Goal: Task Accomplishment & Management: Manage account settings

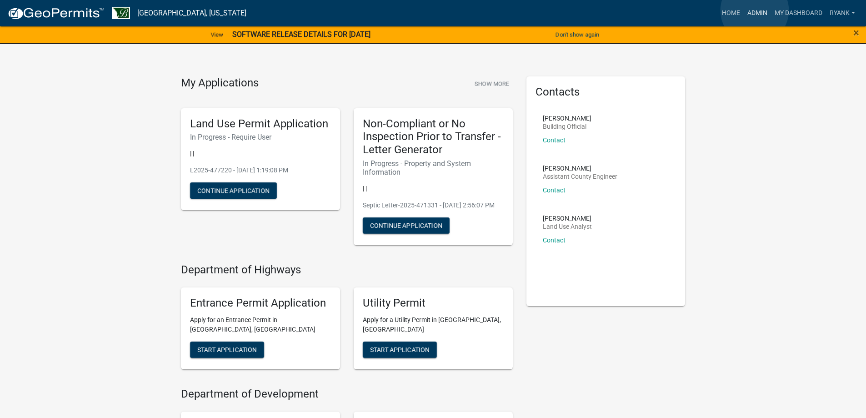
click at [571, 10] on link "Admin" at bounding box center [757, 13] width 27 height 17
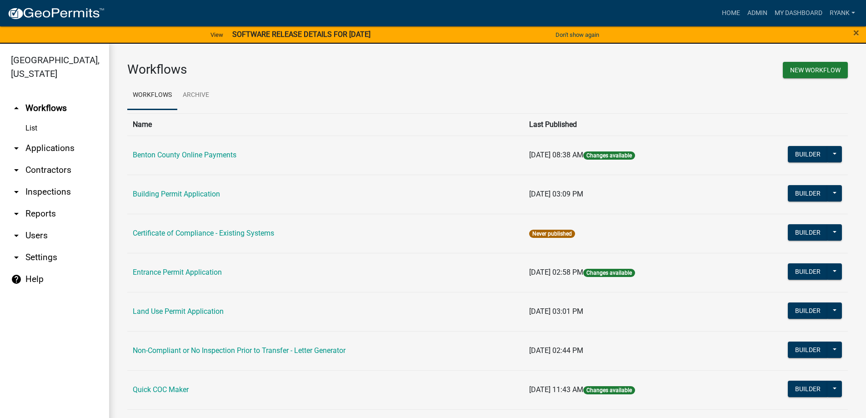
click at [47, 149] on link "arrow_drop_down Applications" at bounding box center [54, 148] width 109 height 22
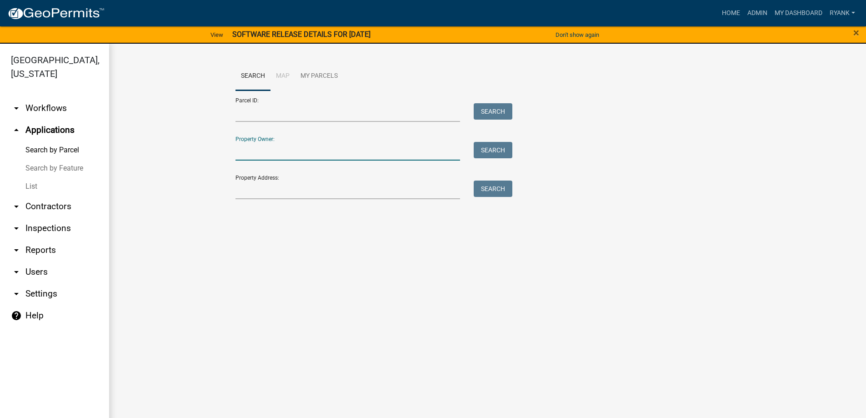
click at [278, 147] on input "Property Owner:" at bounding box center [347, 151] width 225 height 19
type input "kelash"
click at [486, 153] on button "Search" at bounding box center [493, 150] width 39 height 16
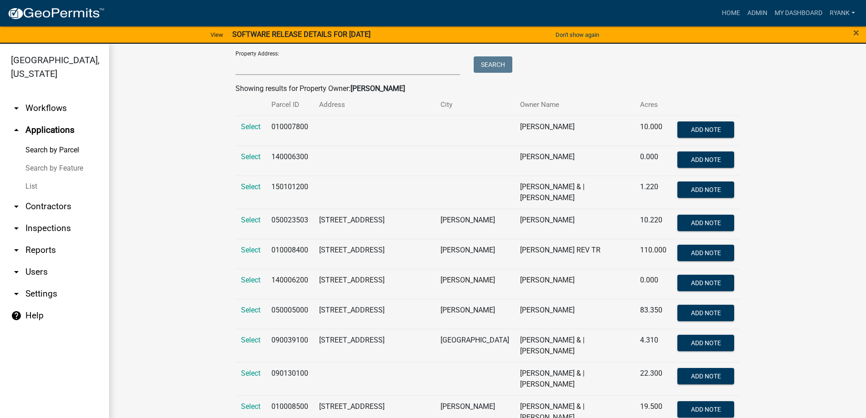
scroll to position [136, 0]
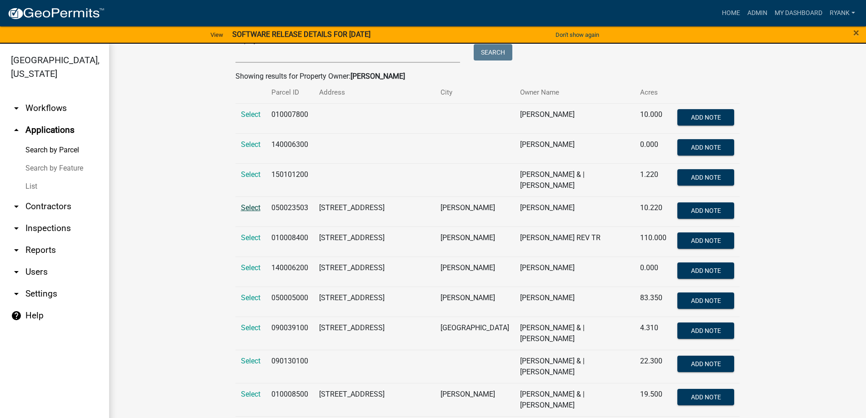
click at [242, 181] on td "Select" at bounding box center [250, 211] width 30 height 30
click at [242, 181] on span "Select" at bounding box center [251, 207] width 20 height 9
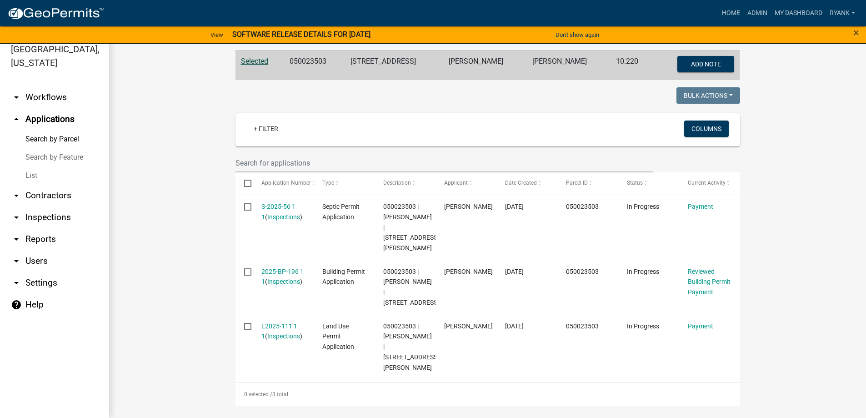
scroll to position [182, 0]
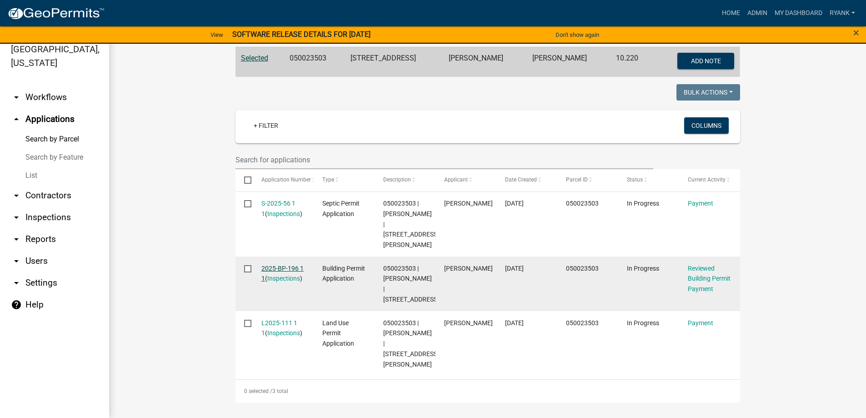
click at [285, 181] on link "2025-BP-196 1 1" at bounding box center [282, 274] width 42 height 18
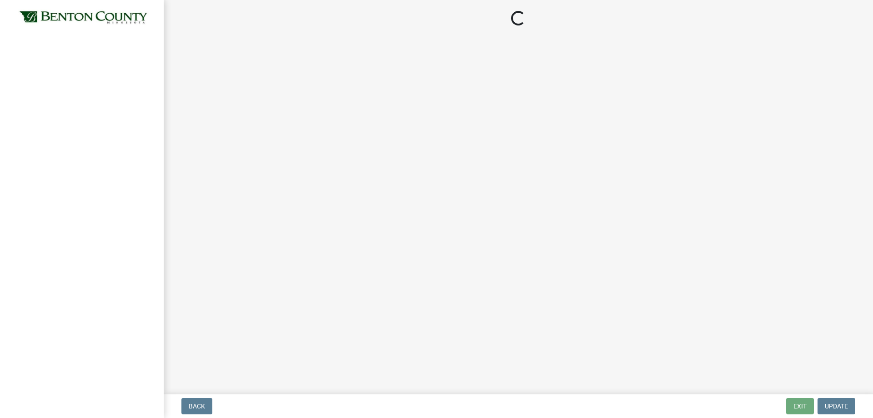
select select "3: 3"
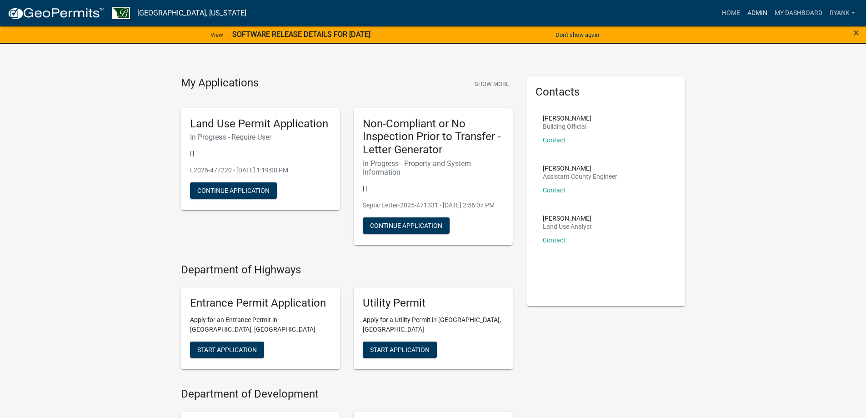
click at [760, 15] on link "Admin" at bounding box center [757, 13] width 27 height 17
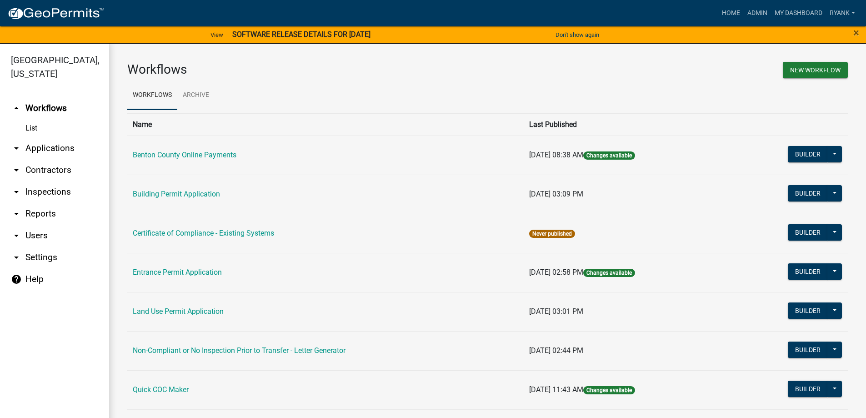
click at [58, 146] on link "arrow_drop_down Applications" at bounding box center [54, 148] width 109 height 22
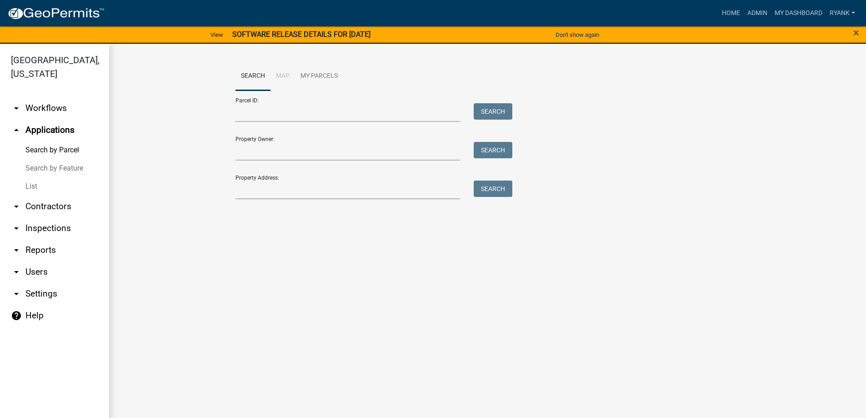
click at [68, 132] on link "arrow_drop_up Applications" at bounding box center [54, 130] width 109 height 22
click at [55, 152] on link "Search by Parcel" at bounding box center [54, 150] width 109 height 18
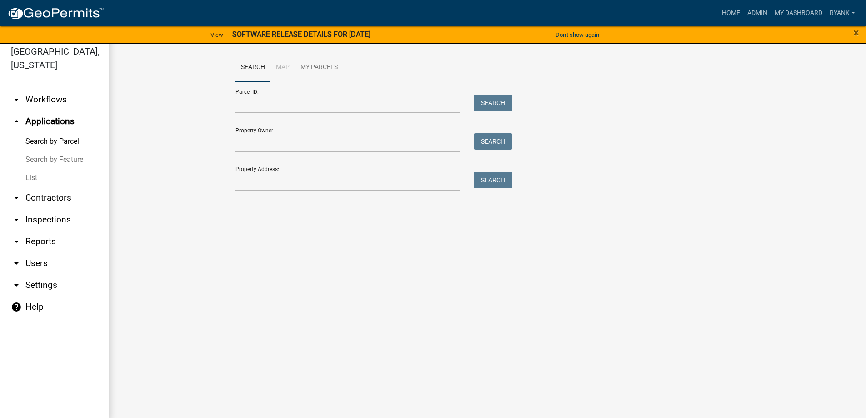
scroll to position [11, 0]
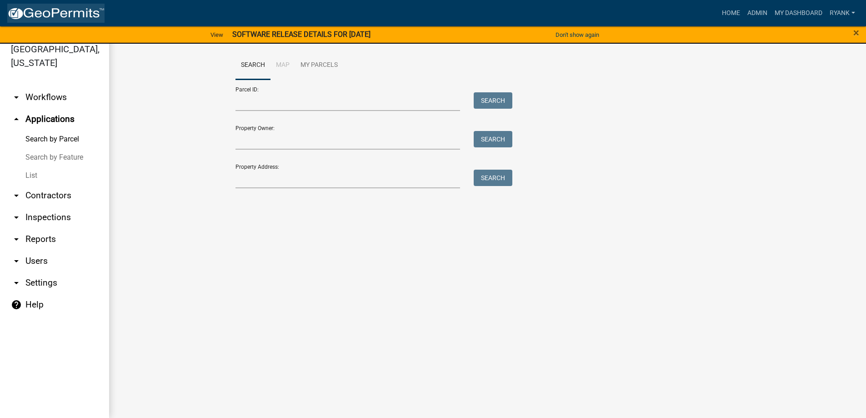
click at [50, 9] on img at bounding box center [55, 14] width 97 height 14
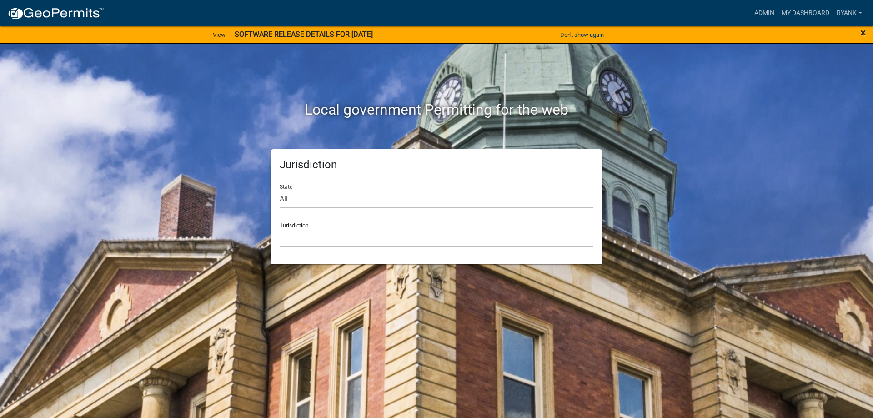
click at [863, 39] on div "×" at bounding box center [836, 34] width 73 height 19
click at [863, 34] on span "×" at bounding box center [863, 32] width 6 height 13
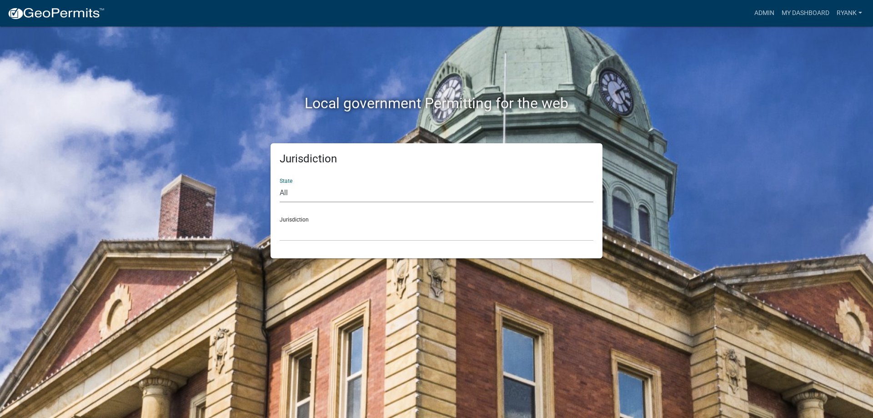
click at [333, 185] on select "All Colorado Georgia Indiana Iowa Kansas Minnesota Ohio South Carolina Wisconsin" at bounding box center [437, 193] width 314 height 19
select select "Minnesota"
click at [280, 184] on select "All Colorado Georgia Indiana Iowa Kansas Minnesota Ohio South Carolina Wisconsin" at bounding box center [437, 193] width 314 height 19
click at [313, 236] on select "Becker County, Minnesota Benton County, Minnesota Carlton County, Minnesota Cit…" at bounding box center [437, 231] width 314 height 19
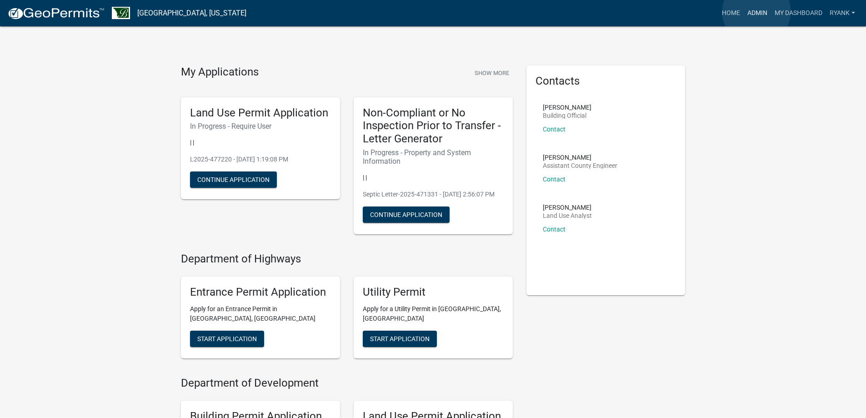
click at [756, 12] on link "Admin" at bounding box center [757, 13] width 27 height 17
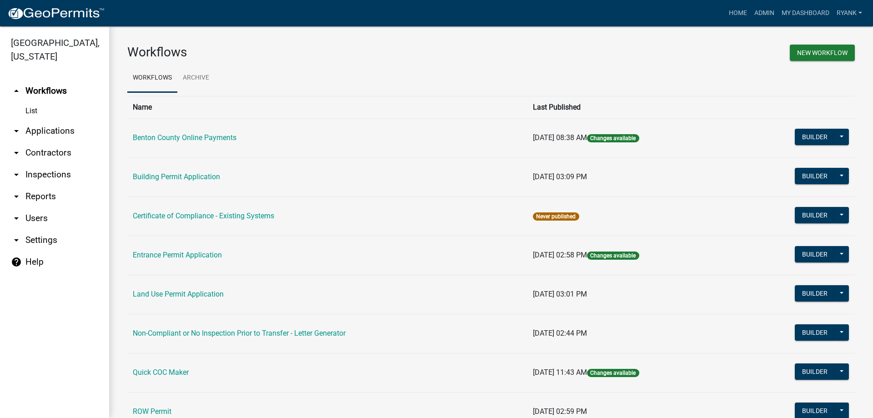
click at [49, 135] on link "arrow_drop_down Applications" at bounding box center [54, 131] width 109 height 22
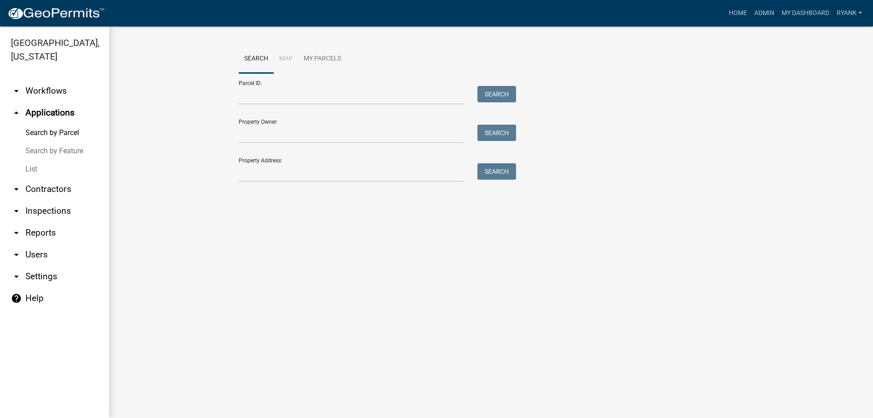
click at [63, 94] on link "arrow_drop_down Workflows" at bounding box center [54, 91] width 109 height 22
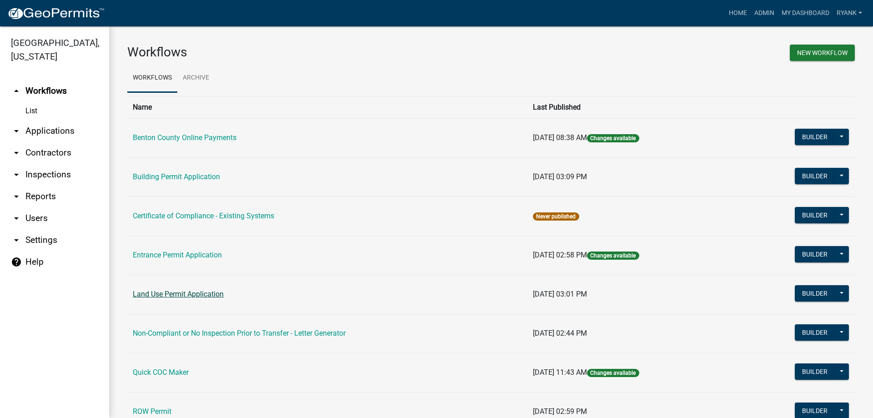
click at [178, 297] on link "Land Use Permit Application" at bounding box center [178, 294] width 91 height 9
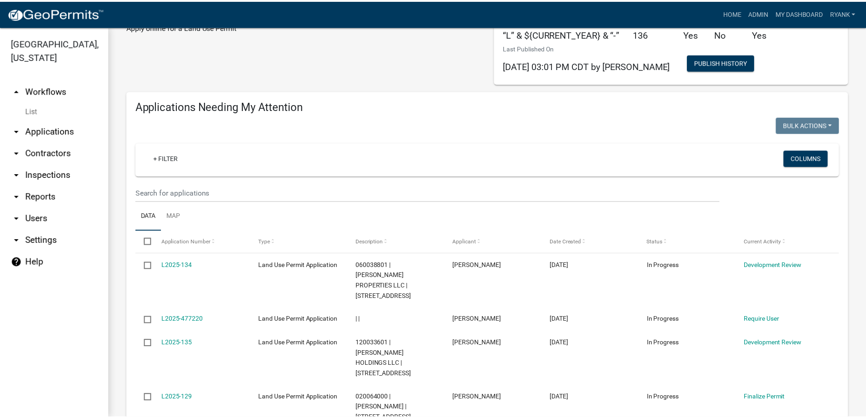
scroll to position [136, 0]
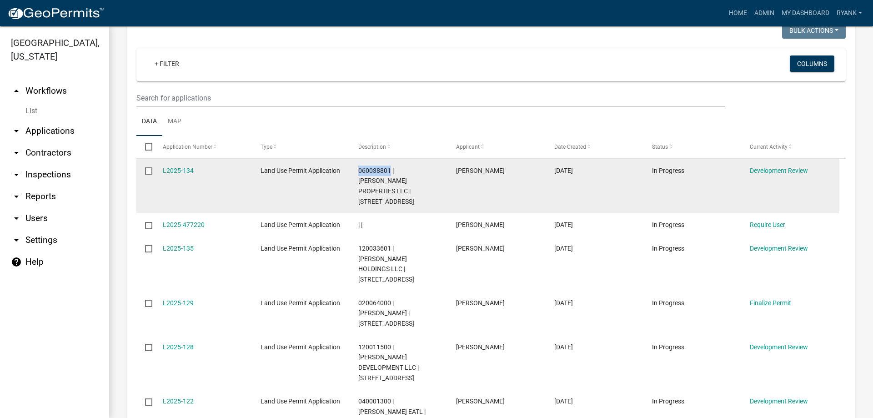
drag, startPoint x: 358, startPoint y: 171, endPoint x: 391, endPoint y: 170, distance: 32.8
click at [391, 170] on datatable-body-cell "060038801 | HEINEN PROPERTIES LLC | 17000 HWY 10 NW" at bounding box center [399, 186] width 98 height 55
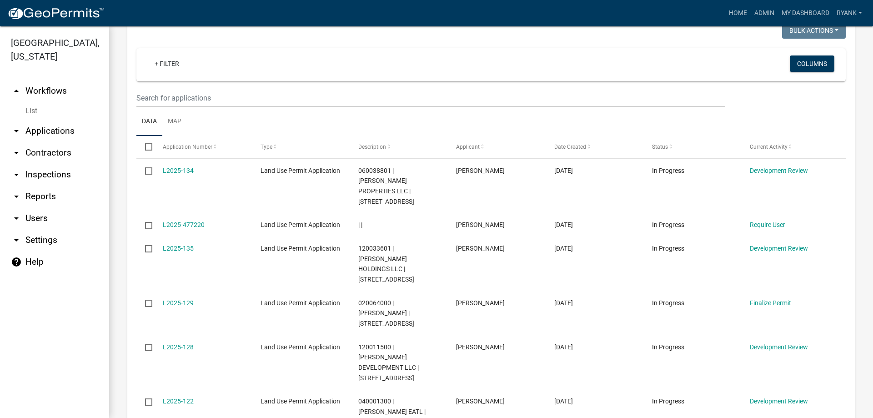
drag, startPoint x: 387, startPoint y: 171, endPoint x: 426, endPoint y: 115, distance: 68.2
click at [426, 115] on ul "Data Map" at bounding box center [490, 121] width 709 height 29
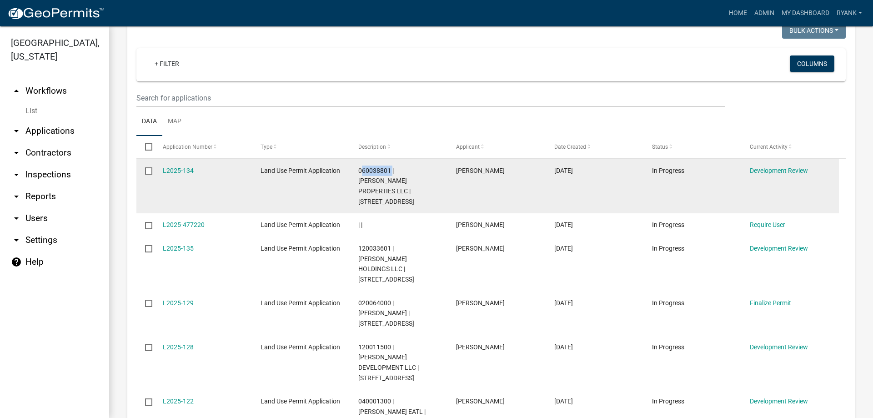
drag, startPoint x: 360, startPoint y: 169, endPoint x: 393, endPoint y: 166, distance: 32.9
click at [393, 167] on span "060038801 | HEINEN PROPERTIES LLC | 17000 HWY 10 NW" at bounding box center [386, 186] width 56 height 38
drag, startPoint x: 390, startPoint y: 168, endPoint x: 359, endPoint y: 169, distance: 30.9
click at [359, 169] on span "060038801 | HEINEN PROPERTIES LLC | 17000 HWY 10 NW" at bounding box center [386, 186] width 56 height 38
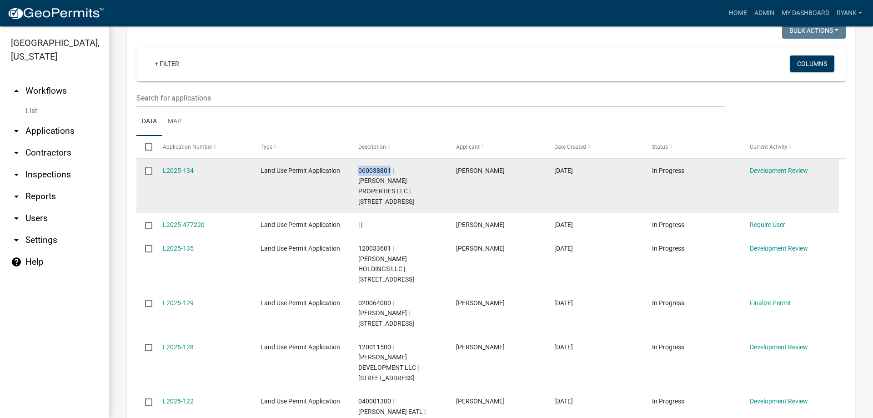
copy span "060038801"
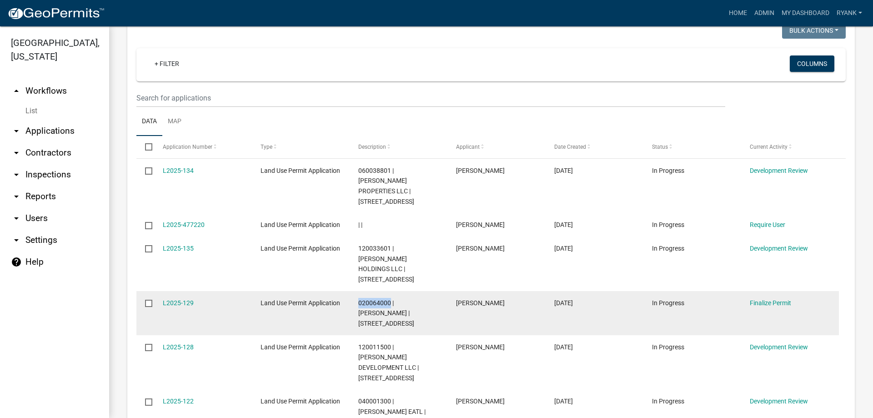
drag, startPoint x: 390, startPoint y: 281, endPoint x: 358, endPoint y: 276, distance: 31.8
click at [358, 291] on datatable-body-cell "020064000 | [PERSON_NAME] | [STREET_ADDRESS]" at bounding box center [399, 313] width 98 height 44
copy span "020064000"
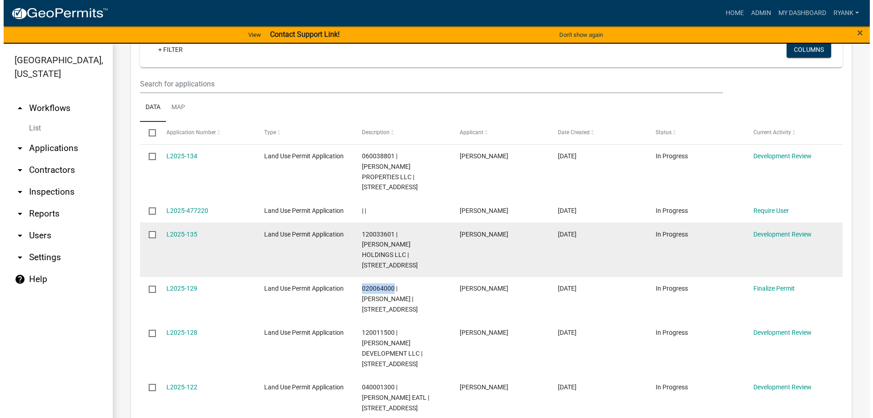
scroll to position [227, 0]
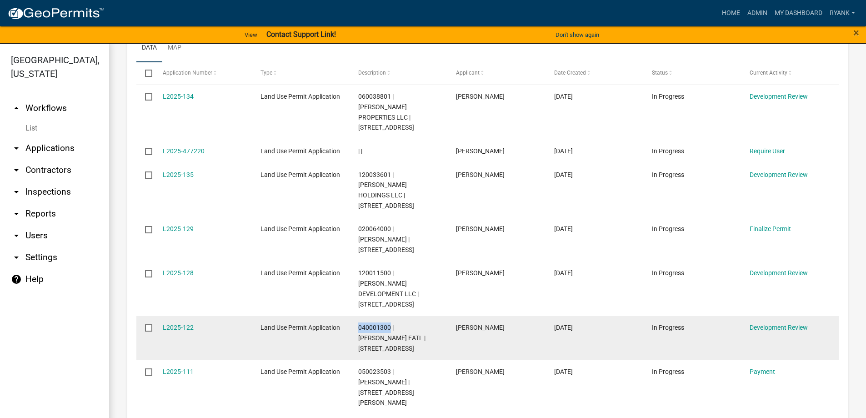
drag, startPoint x: 356, startPoint y: 296, endPoint x: 391, endPoint y: 295, distance: 34.6
click at [391, 316] on datatable-body-cell "040001300 | SHAWN M WINSCHER EATL | 5998 175TH ST NE" at bounding box center [399, 338] width 98 height 44
copy span "040001300"
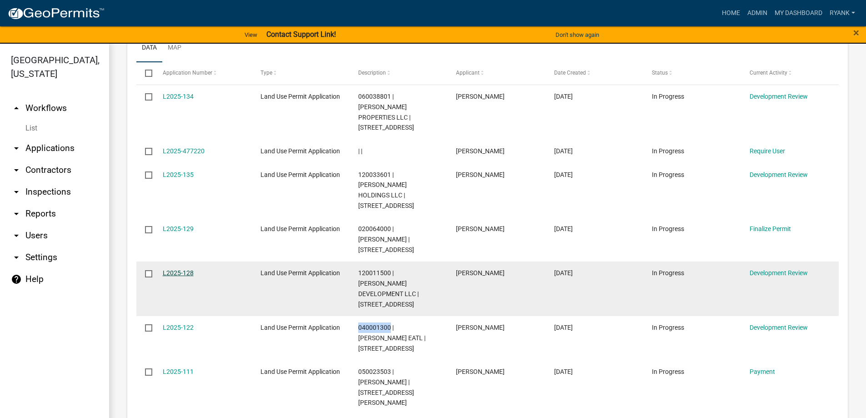
click at [184, 269] on link "L2025-128" at bounding box center [178, 272] width 31 height 7
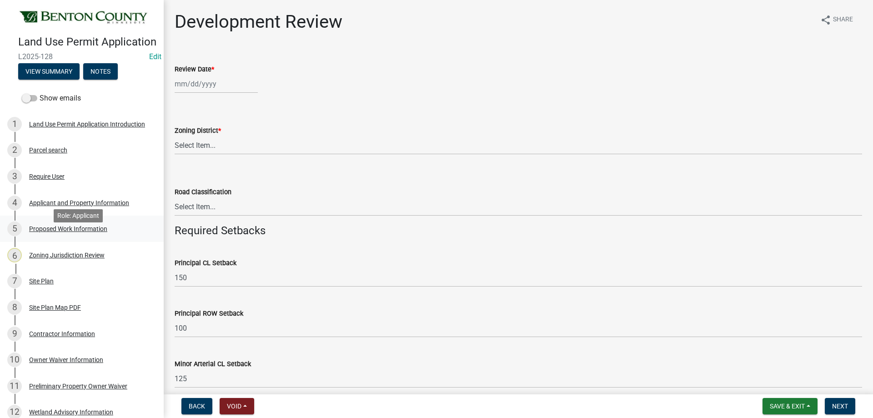
click at [64, 232] on div "Proposed Work Information" at bounding box center [68, 228] width 78 height 6
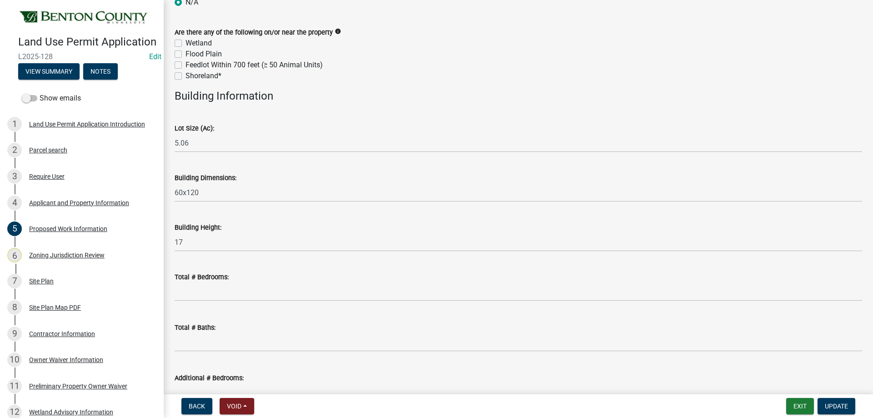
scroll to position [301, 0]
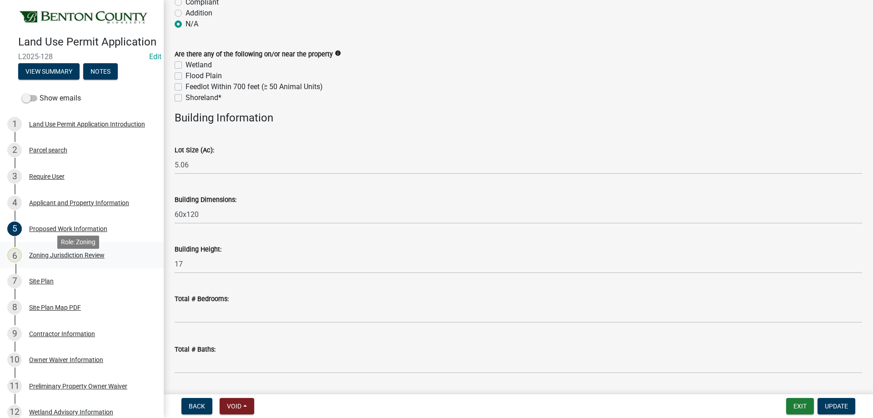
click at [64, 258] on div "Zoning Jurisdiction Review" at bounding box center [66, 255] width 75 height 6
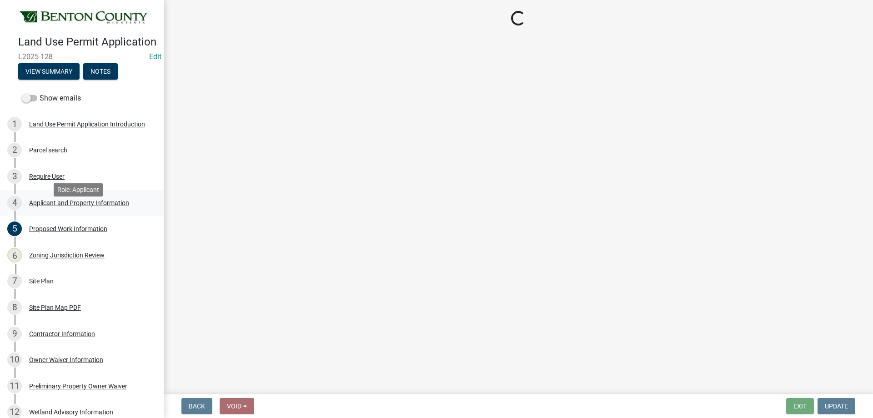
click at [91, 206] on div "Applicant and Property Information" at bounding box center [79, 203] width 100 height 6
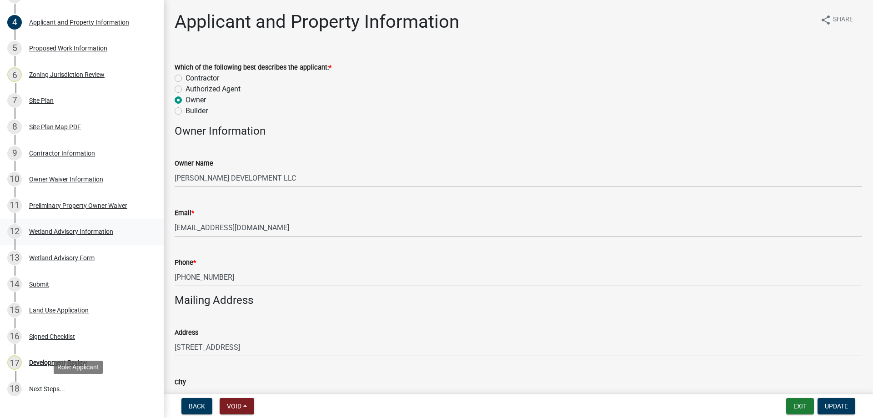
scroll to position [136, 0]
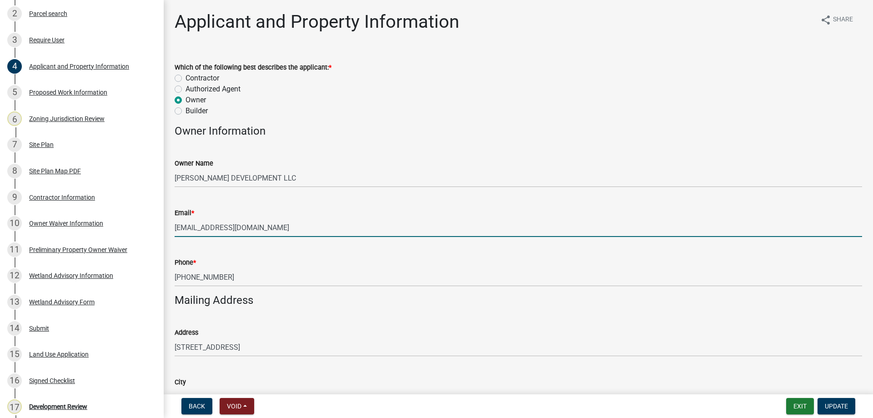
drag, startPoint x: 286, startPoint y: 229, endPoint x: 186, endPoint y: 219, distance: 101.0
click at [176, 221] on input "mark@saldanaconcrete.net" at bounding box center [518, 227] width 687 height 19
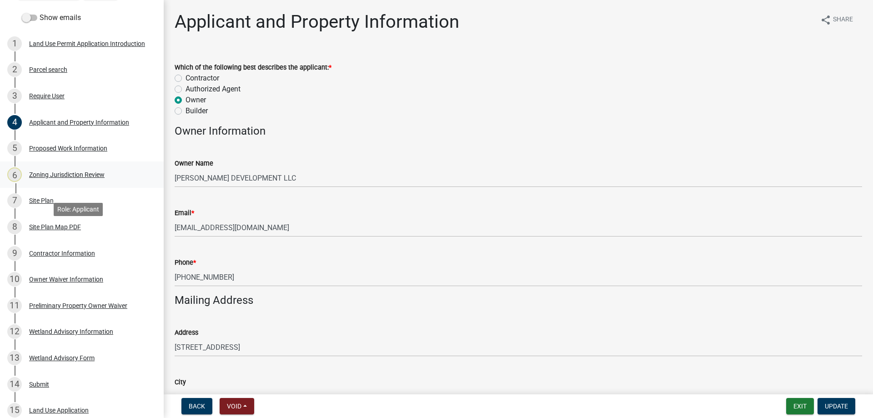
scroll to position [0, 0]
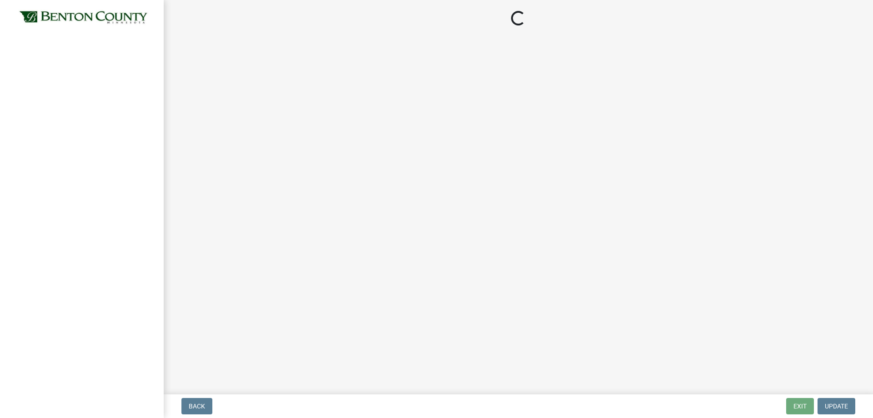
select select "3: 3"
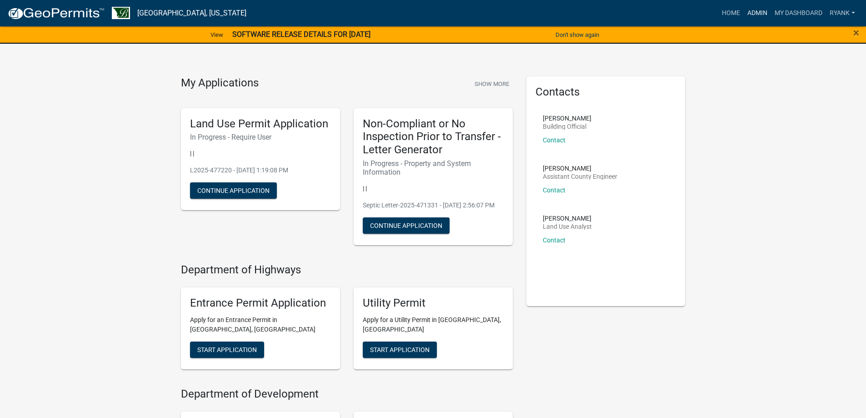
click at [746, 13] on link "Admin" at bounding box center [757, 13] width 27 height 17
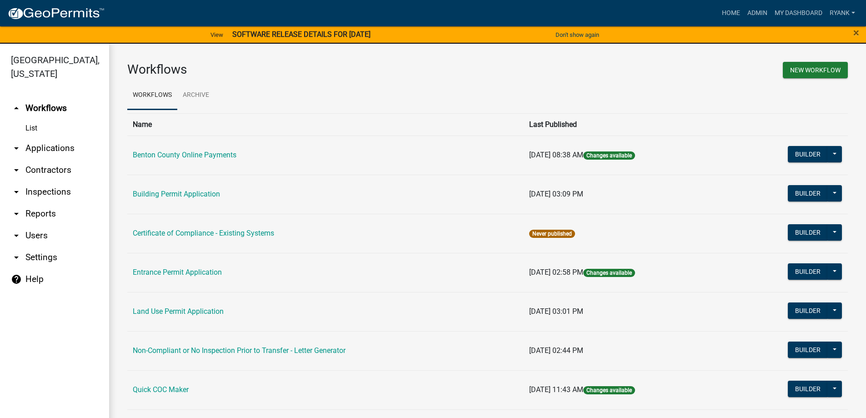
click at [50, 149] on link "arrow_drop_down Applications" at bounding box center [54, 148] width 109 height 22
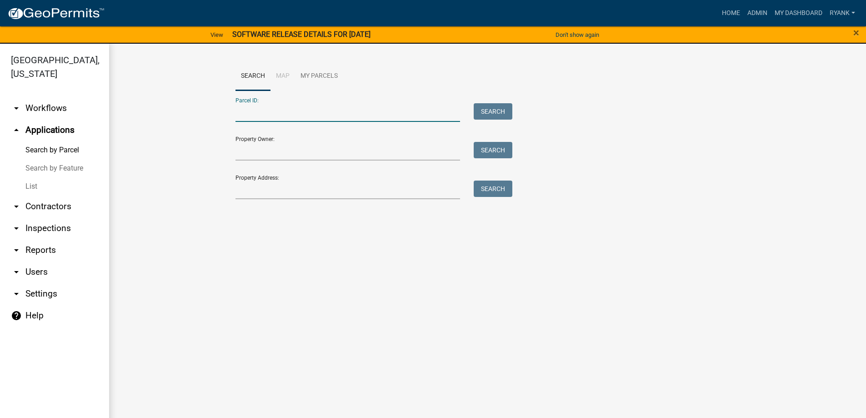
paste input "060038801"
type input "060038801"
click at [496, 111] on button "Search" at bounding box center [493, 111] width 39 height 16
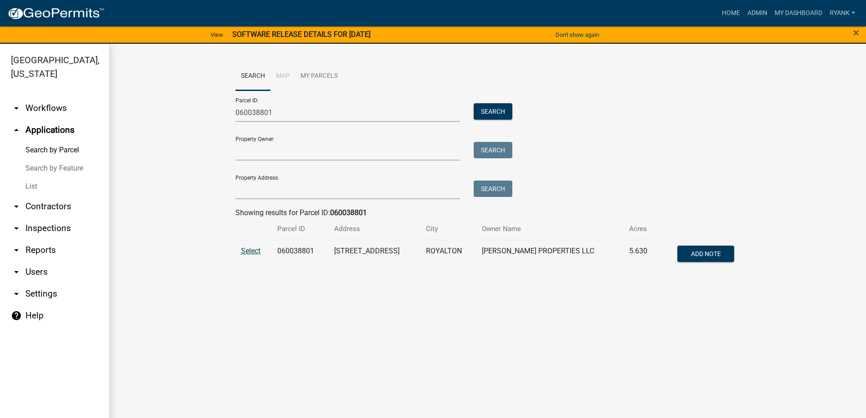
click at [251, 247] on span "Select" at bounding box center [251, 250] width 20 height 9
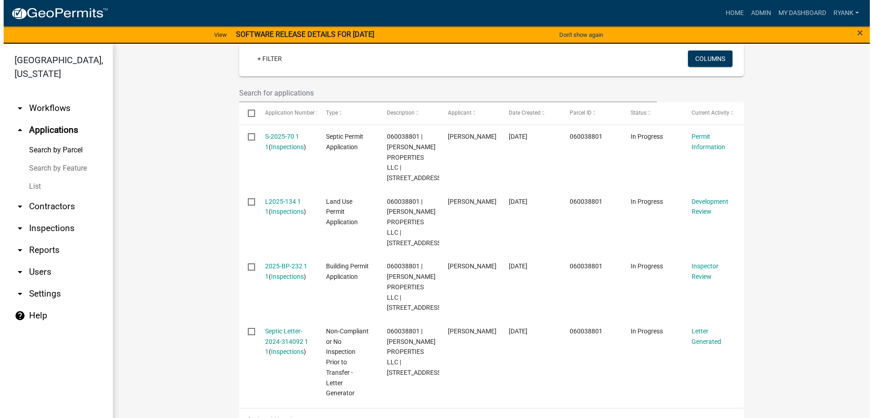
scroll to position [273, 0]
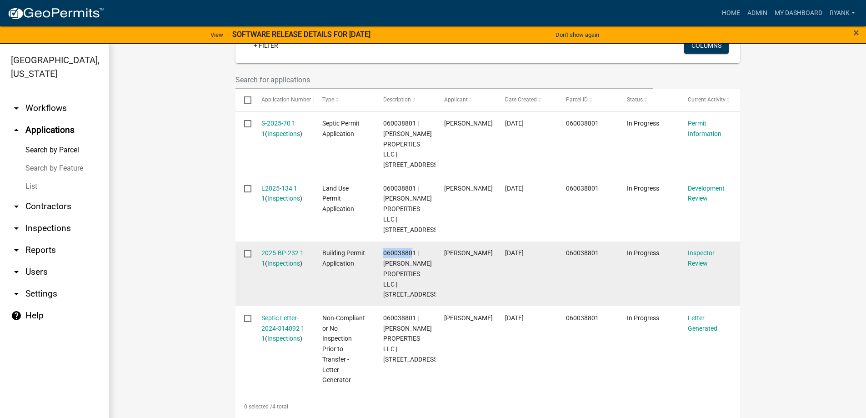
drag, startPoint x: 410, startPoint y: 252, endPoint x: 381, endPoint y: 252, distance: 29.1
click at [383, 252] on span "060038801 | HEINEN PROPERTIES LLC | 17000 HWY 10 NW" at bounding box center [411, 273] width 56 height 49
drag, startPoint x: 411, startPoint y: 251, endPoint x: 380, endPoint y: 250, distance: 30.9
click at [383, 250] on span "060038801 | HEINEN PROPERTIES LLC | 17000 HWY 10 NW" at bounding box center [411, 273] width 56 height 49
copy span "060038801"
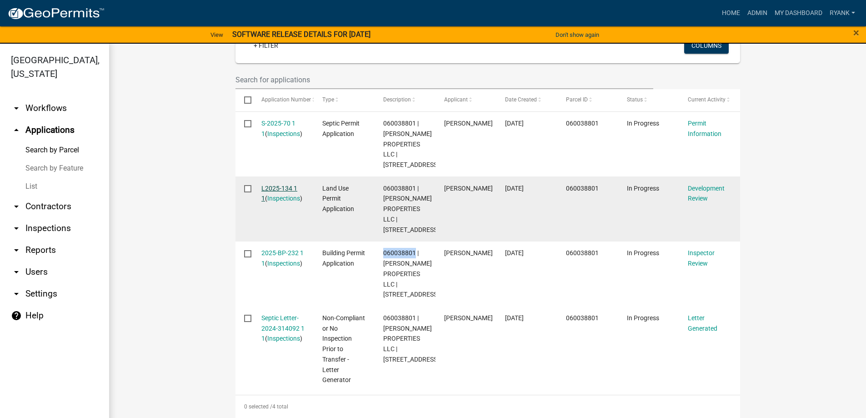
click at [285, 186] on link "L2025-134 1 1" at bounding box center [279, 194] width 36 height 18
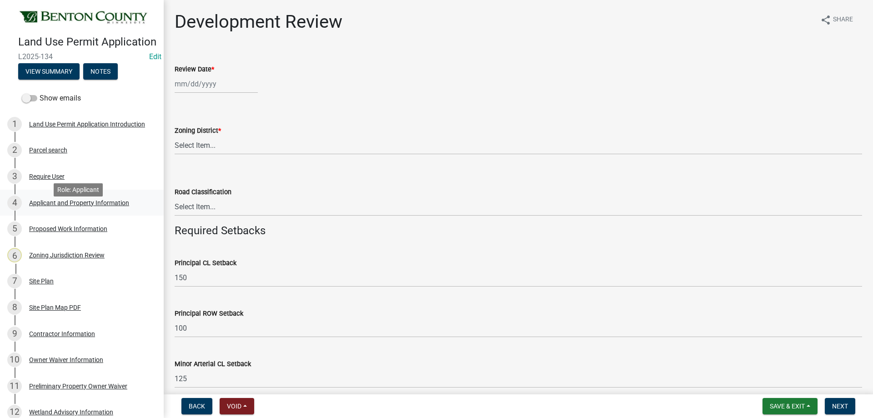
click at [74, 206] on div "Applicant and Property Information" at bounding box center [79, 203] width 100 height 6
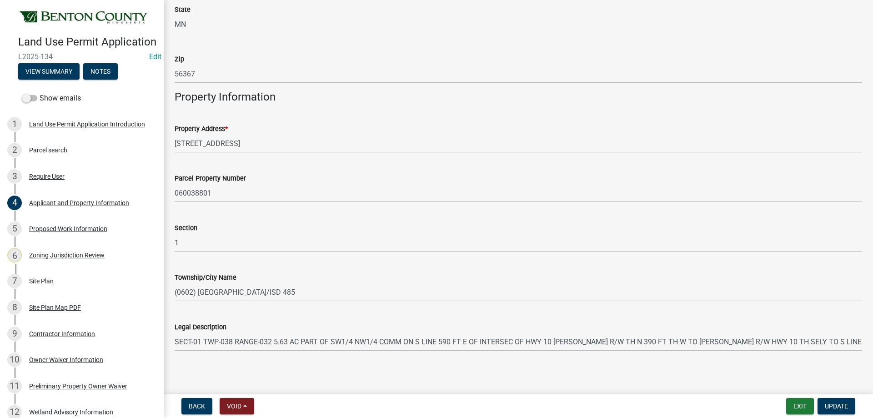
scroll to position [425, 0]
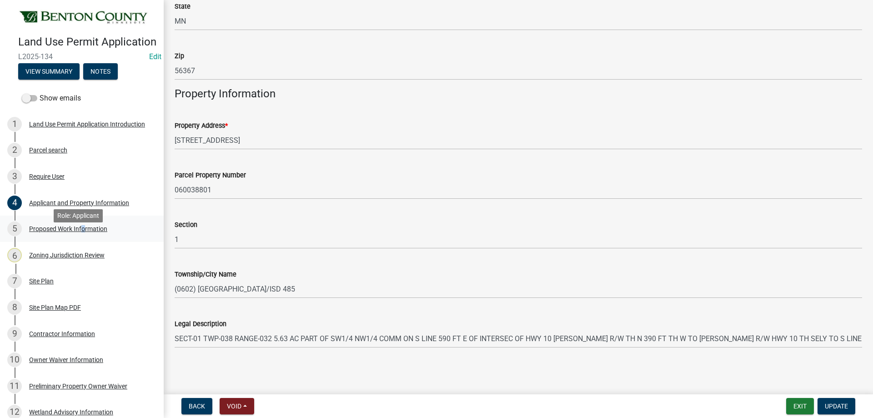
click at [81, 232] on div "Proposed Work Information" at bounding box center [68, 228] width 78 height 6
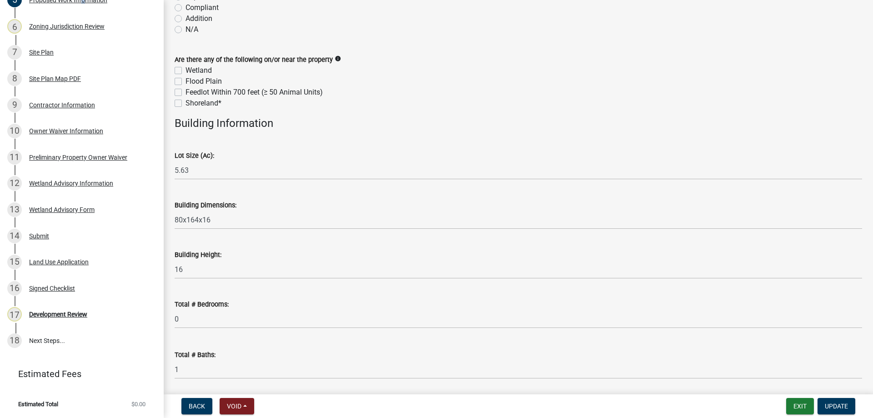
scroll to position [364, 0]
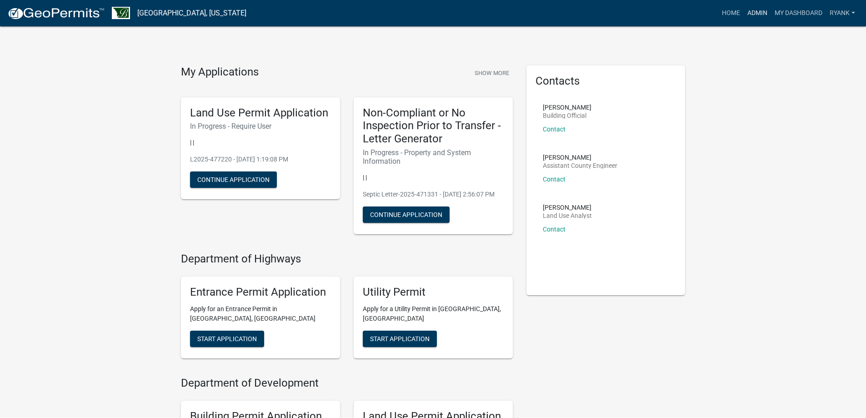
click at [755, 10] on link "Admin" at bounding box center [757, 13] width 27 height 17
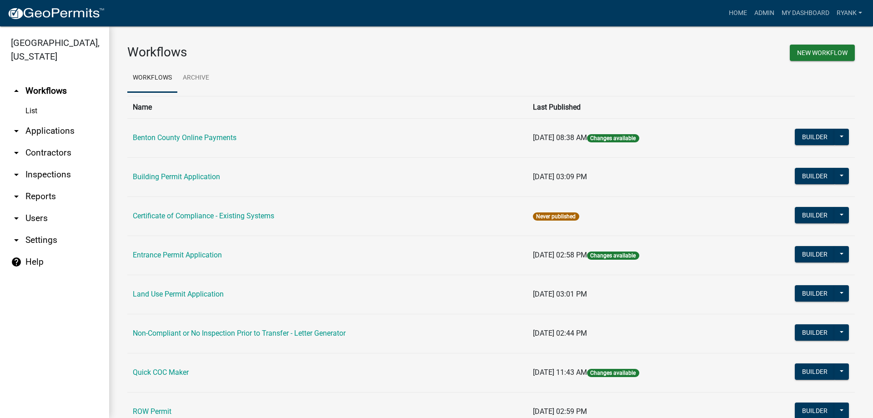
click at [53, 128] on link "arrow_drop_down Applications" at bounding box center [54, 131] width 109 height 22
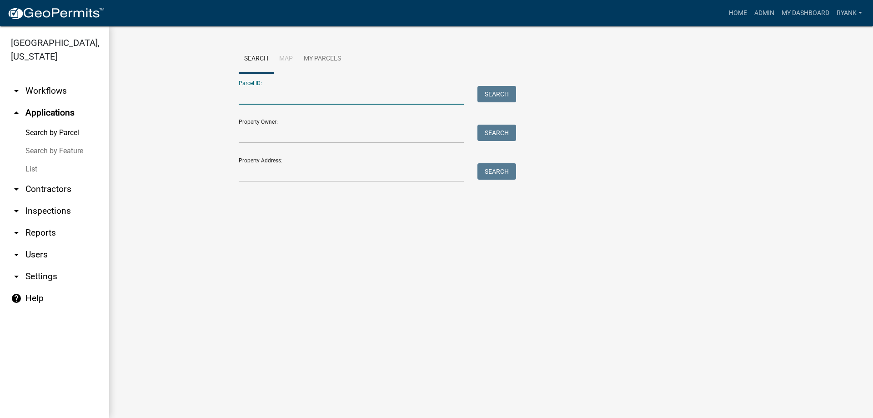
paste input "020064000"
type input "020064000"
click at [499, 92] on button "Search" at bounding box center [496, 94] width 39 height 16
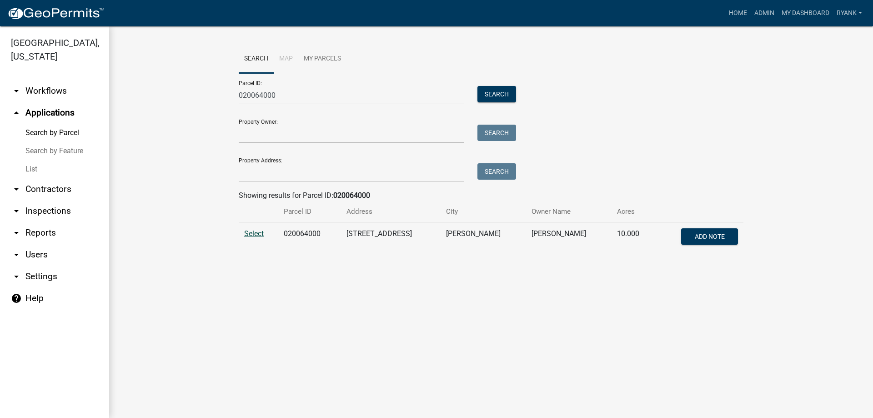
click at [258, 236] on span "Select" at bounding box center [254, 233] width 20 height 9
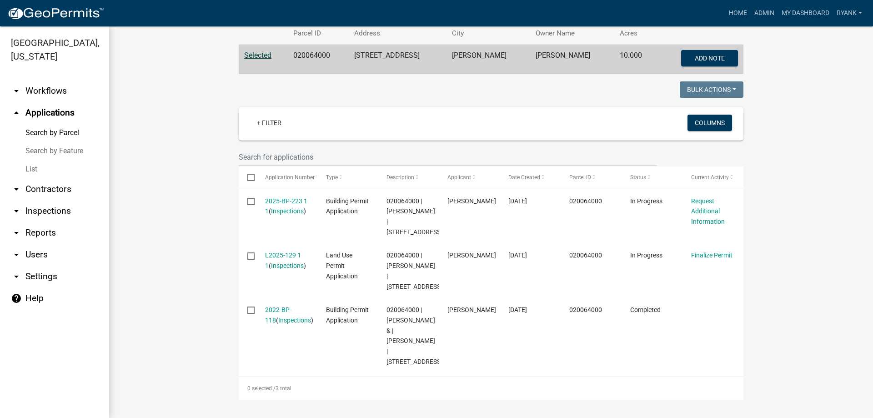
scroll to position [188, 0]
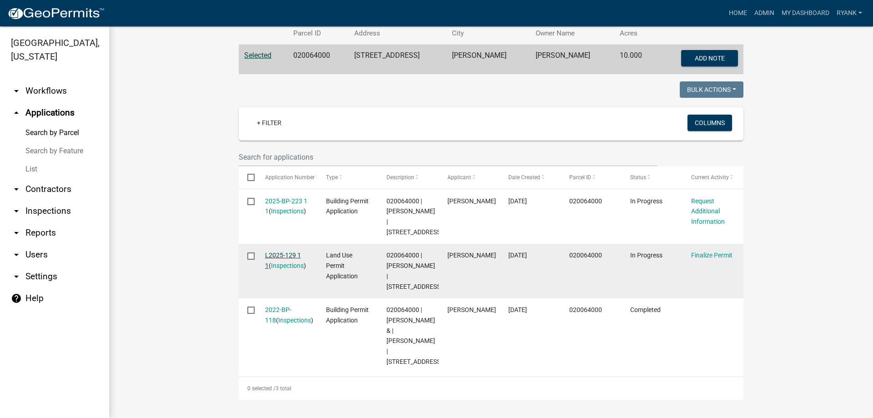
click at [275, 255] on link "L2025-129 1 1" at bounding box center [283, 260] width 36 height 18
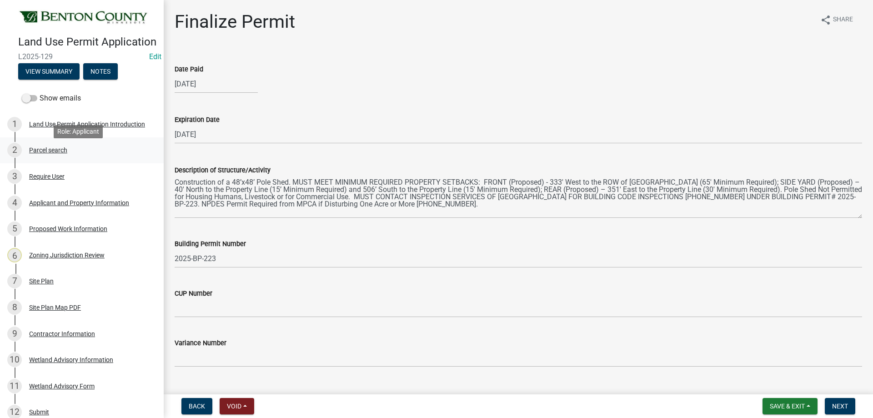
scroll to position [45, 0]
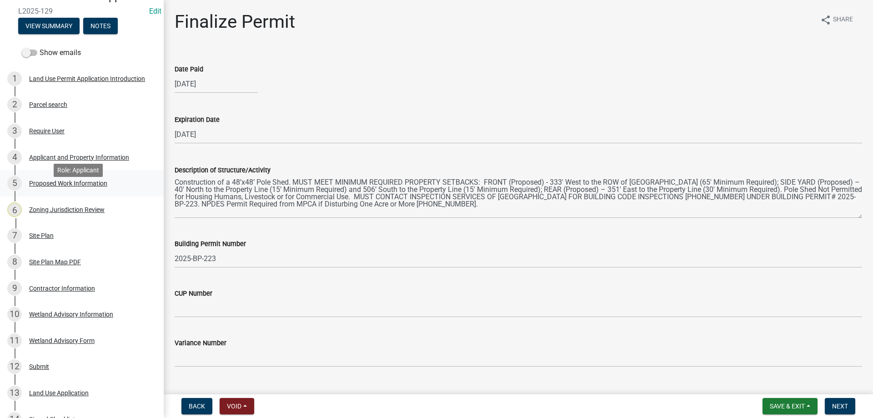
click at [86, 186] on div "Proposed Work Information" at bounding box center [68, 183] width 78 height 6
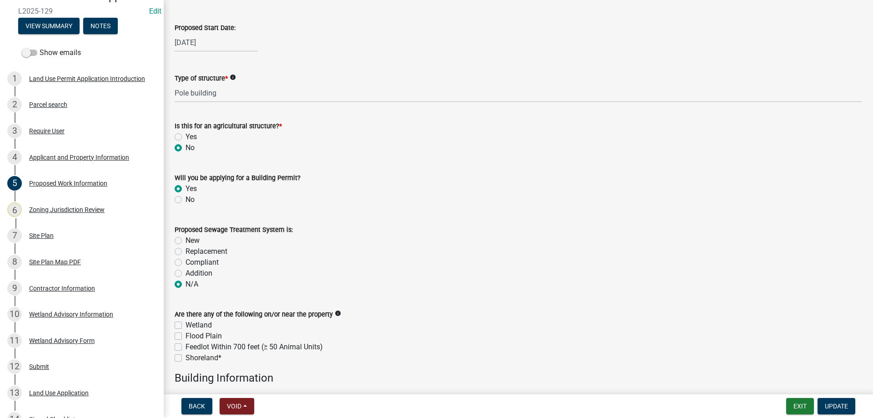
scroll to position [0, 0]
